Goal: Navigation & Orientation: Find specific page/section

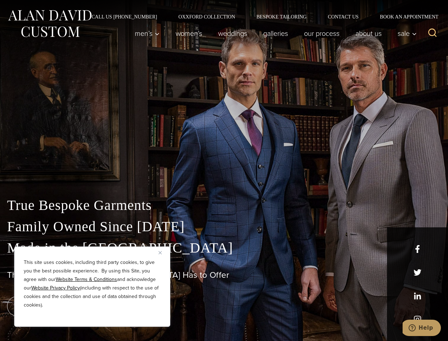
click at [224, 170] on div "True Bespoke Garments Family Owned Since [DATE] Made in [GEOGRAPHIC_DATA] The B…" at bounding box center [224, 250] width 448 height 182
click at [163, 252] on button "Close" at bounding box center [163, 252] width 9 height 9
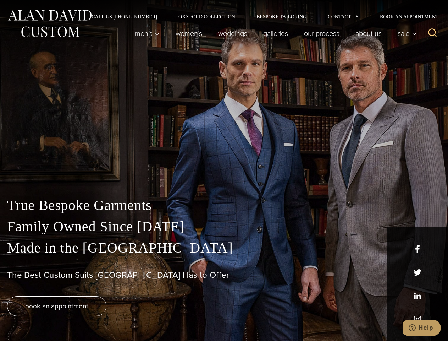
click at [92, 317] on div "True Bespoke Garments Family Owned Since [DATE] Made in [GEOGRAPHIC_DATA] The B…" at bounding box center [224, 268] width 448 height 146
click at [433, 33] on icon "Search" at bounding box center [433, 33] width 10 height 10
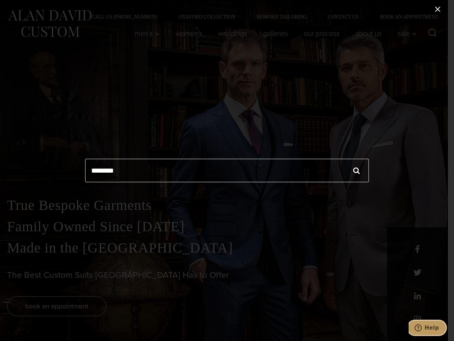
click at [422, 328] on icon "Help" at bounding box center [418, 327] width 7 height 7
